Goal: Task Accomplishment & Management: Manage account settings

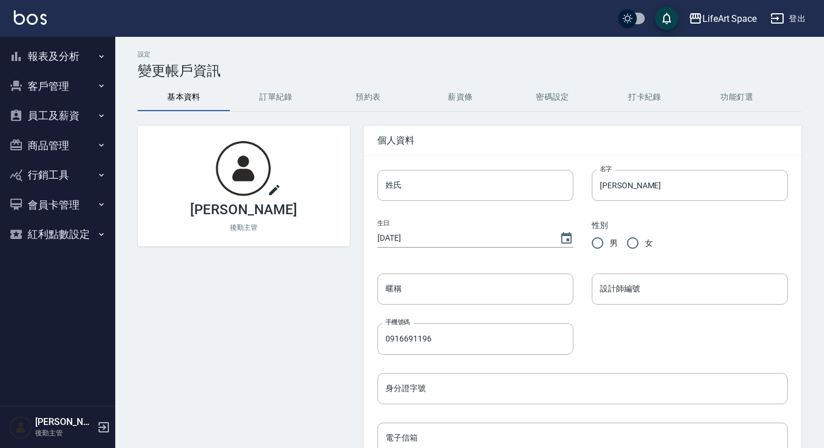
click at [74, 115] on button "員工及薪資" at bounding box center [58, 116] width 106 height 30
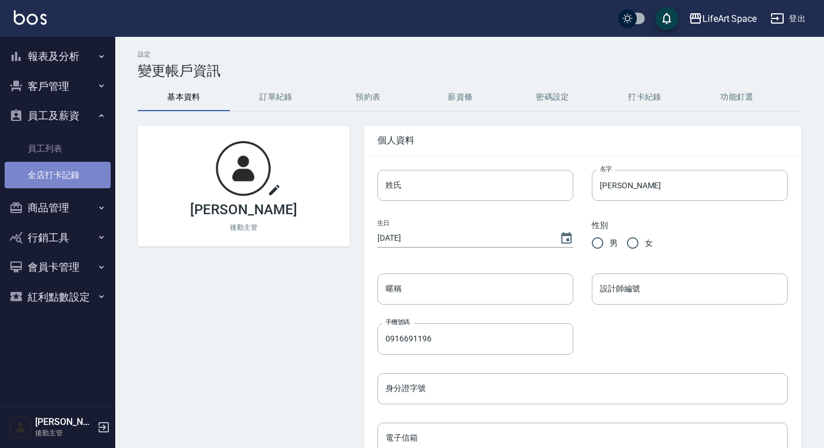
click at [60, 171] on link "全店打卡記錄" at bounding box center [58, 175] width 106 height 26
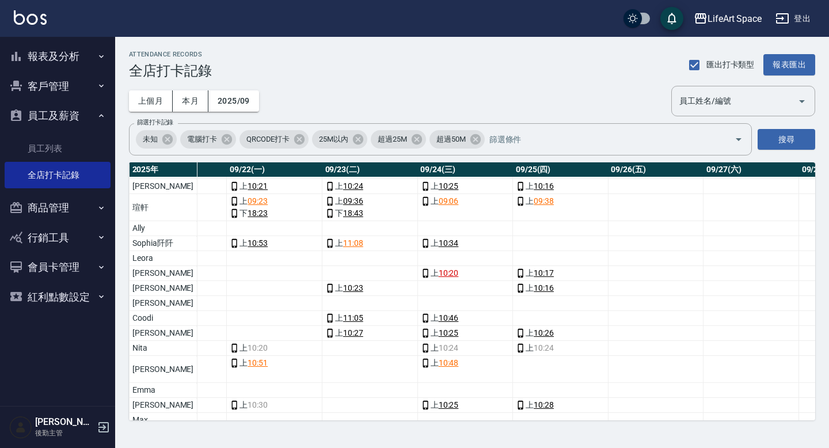
scroll to position [202, 2111]
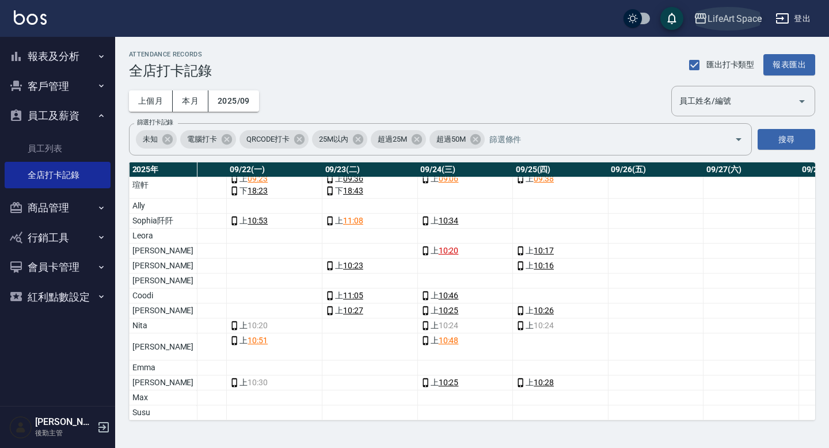
click at [736, 21] on div "LifeArt Space" at bounding box center [735, 19] width 54 height 14
